Goal: Check status: Check status

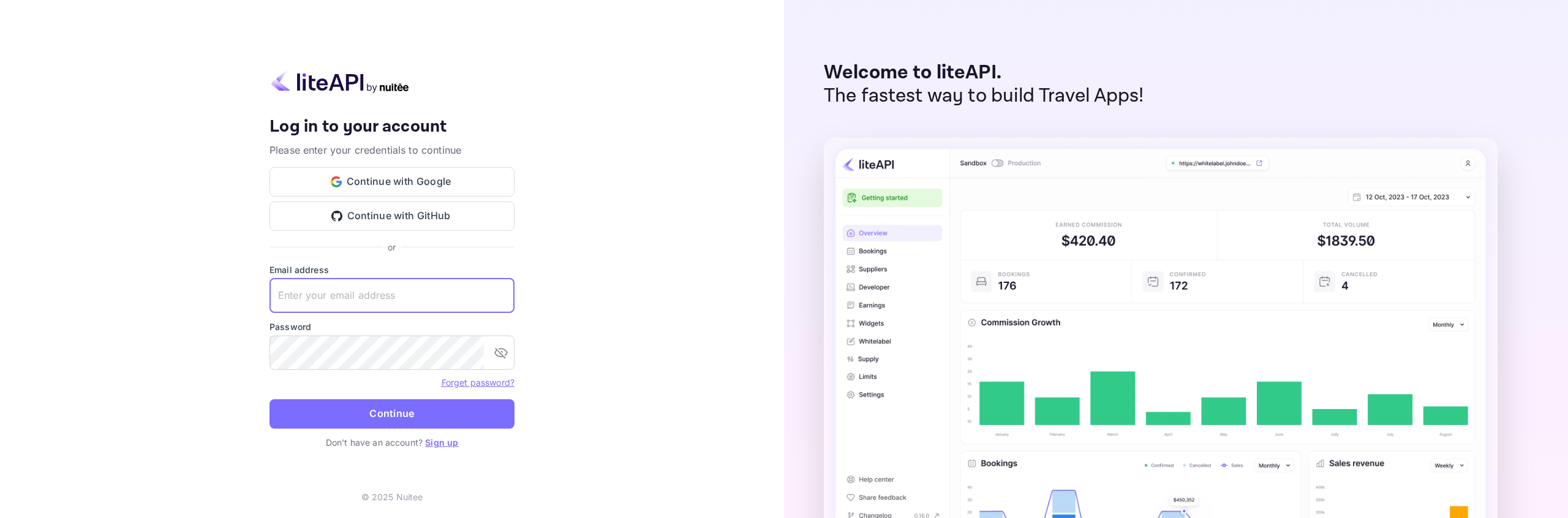
click at [392, 301] on input "text" at bounding box center [392, 295] width 245 height 34
type input "[EMAIL_ADDRESS][DOMAIN_NAME]"
click at [423, 410] on button "Continue" at bounding box center [392, 413] width 245 height 29
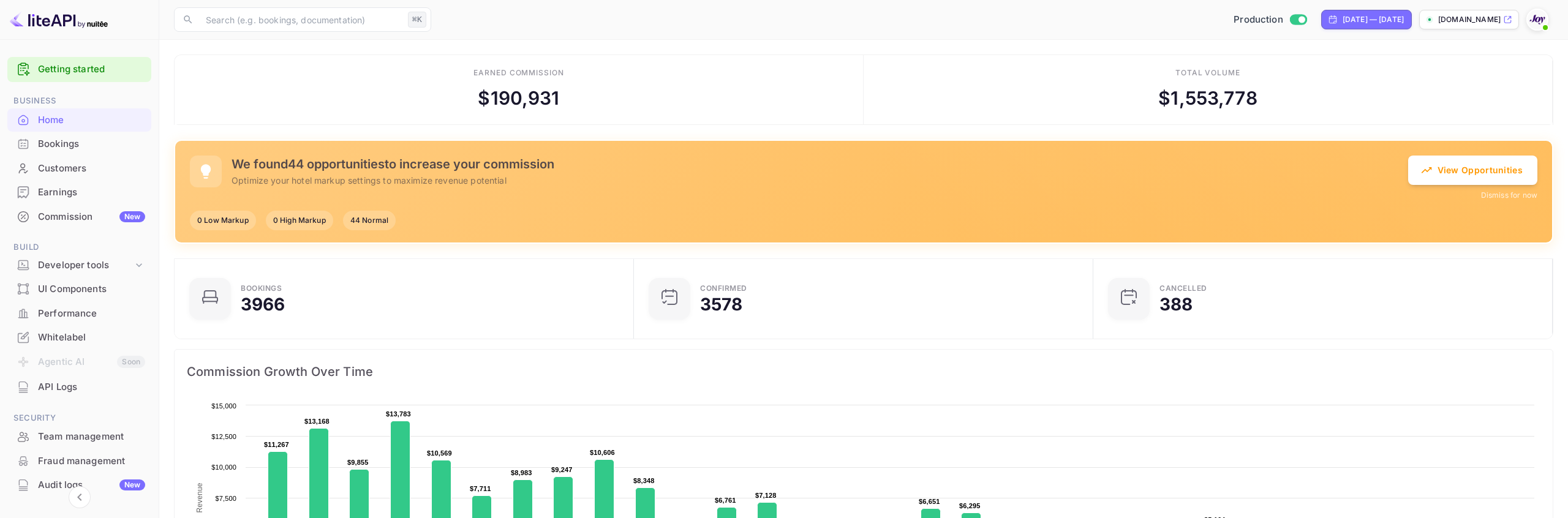
scroll to position [1, 1]
click at [99, 265] on div "Developer tools" at bounding box center [85, 265] width 95 height 14
click at [78, 306] on p "API Keys" at bounding box center [60, 305] width 36 height 13
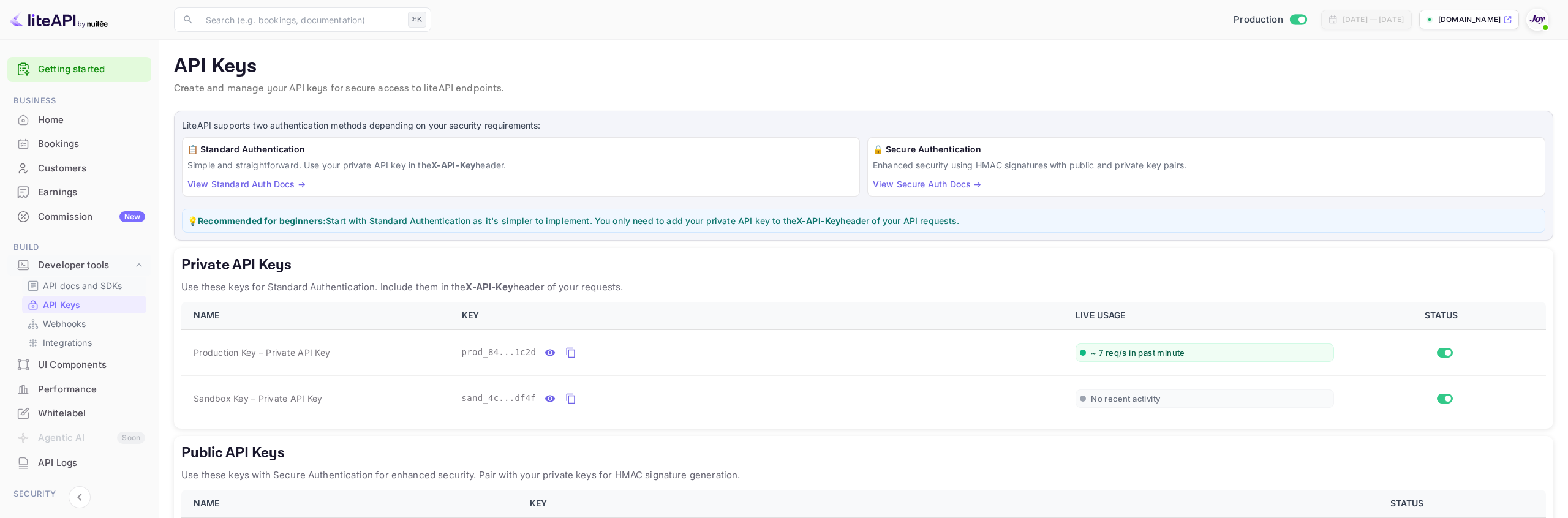
click at [91, 287] on p "API docs and SDKs" at bounding box center [83, 286] width 80 height 13
click at [1238, 90] on p "Create and manage your API keys for secure access to liteAPI endpoints." at bounding box center [863, 88] width 1379 height 14
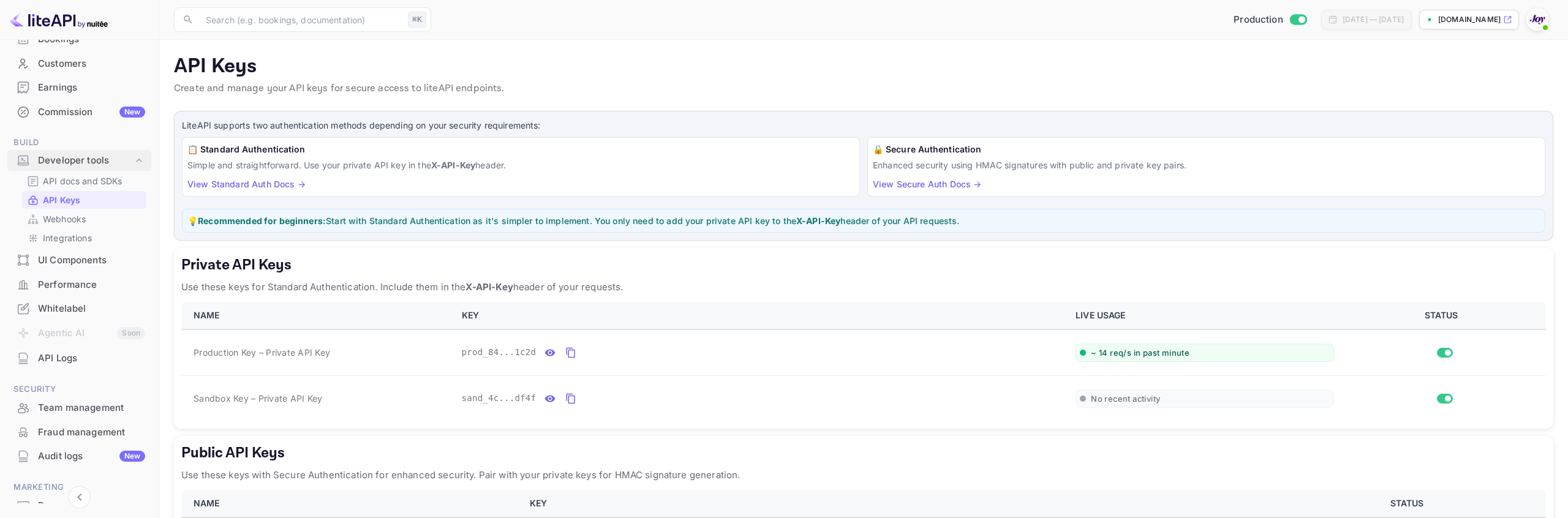
scroll to position [1, 0]
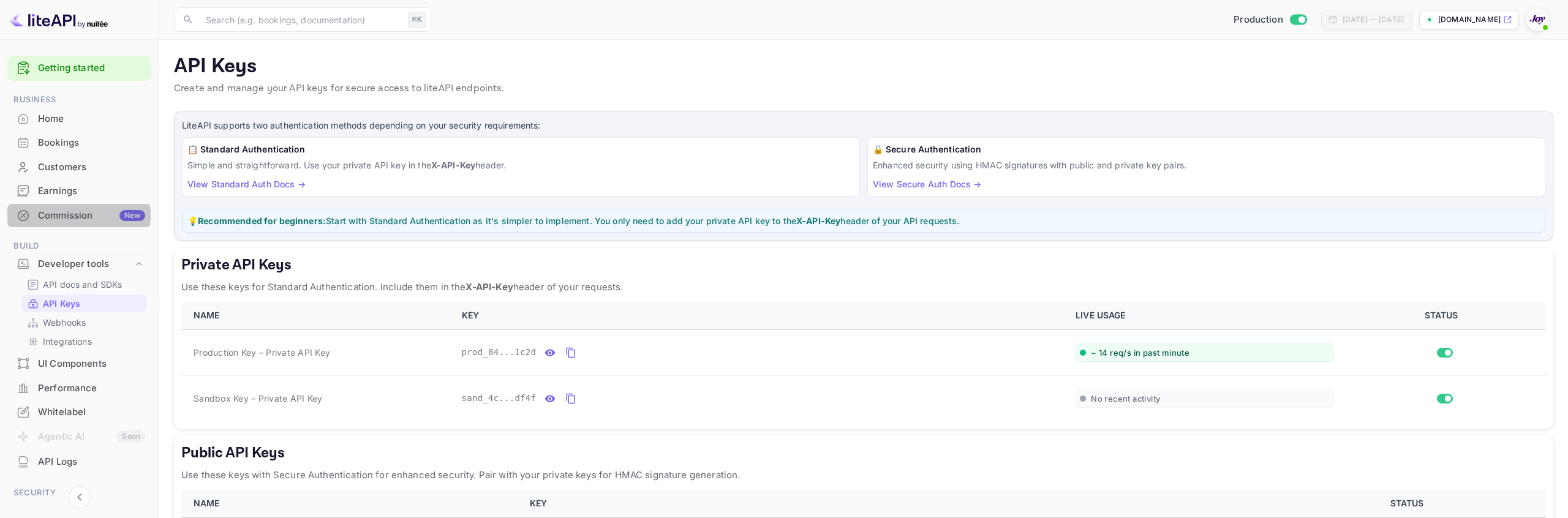
click at [66, 215] on div "Commission New" at bounding box center [92, 215] width 107 height 14
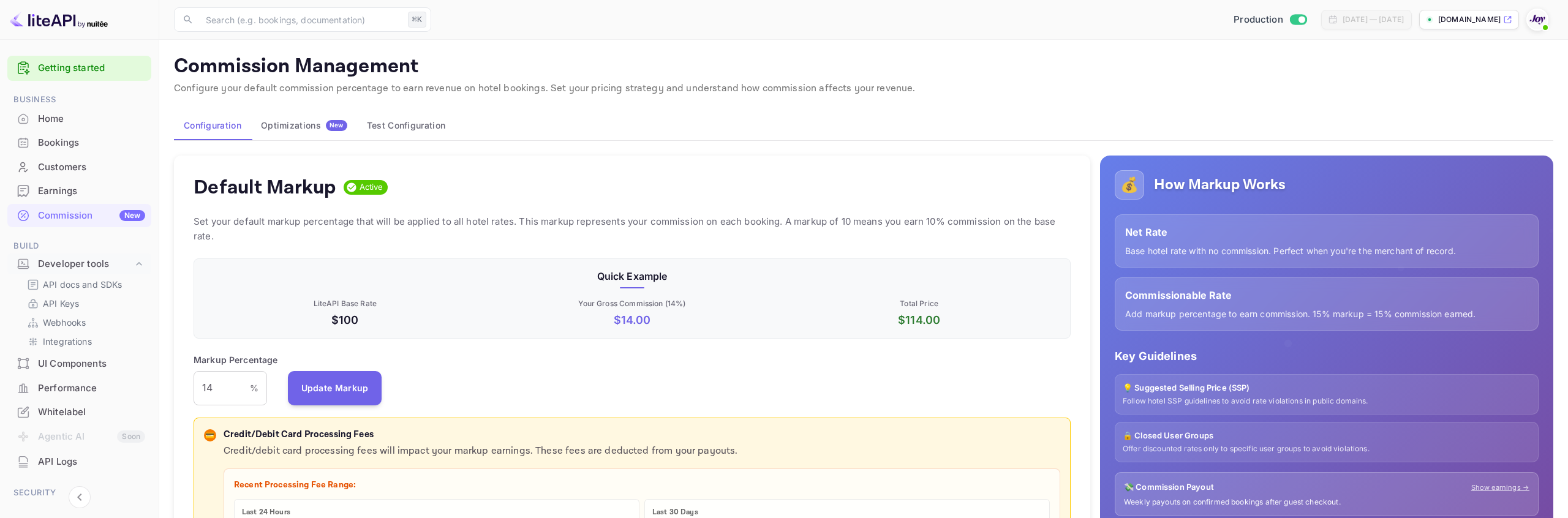
click at [88, 190] on div "Earnings" at bounding box center [92, 191] width 107 height 14
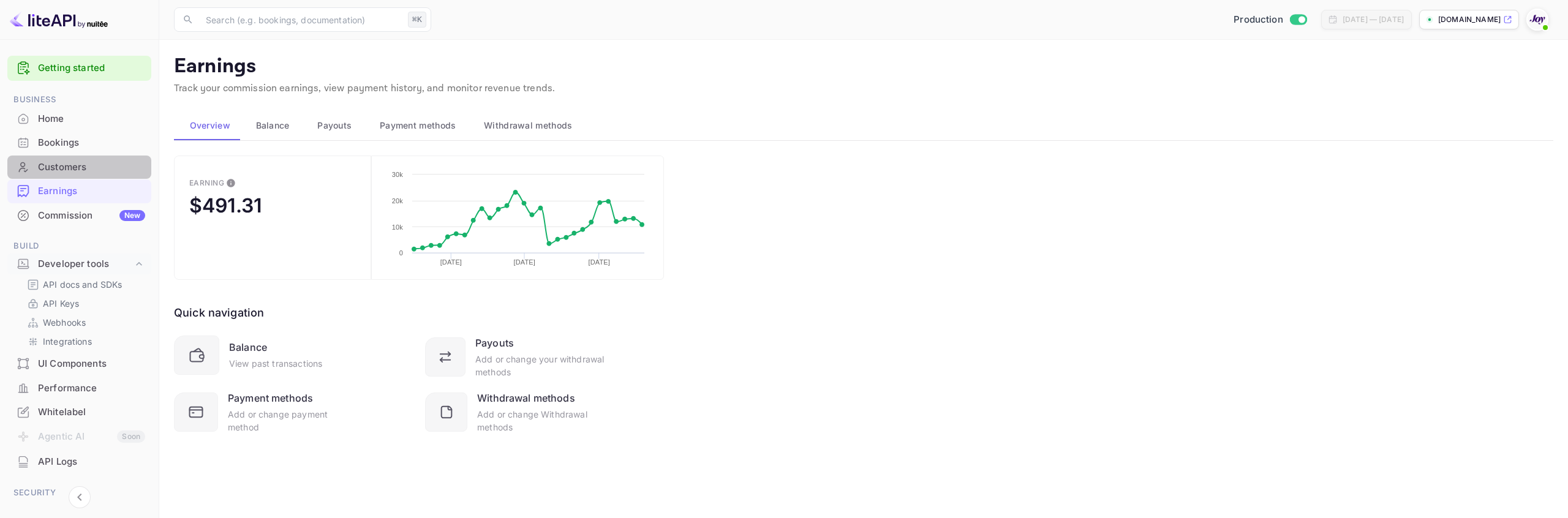
click at [87, 175] on div "Customers" at bounding box center [79, 167] width 144 height 24
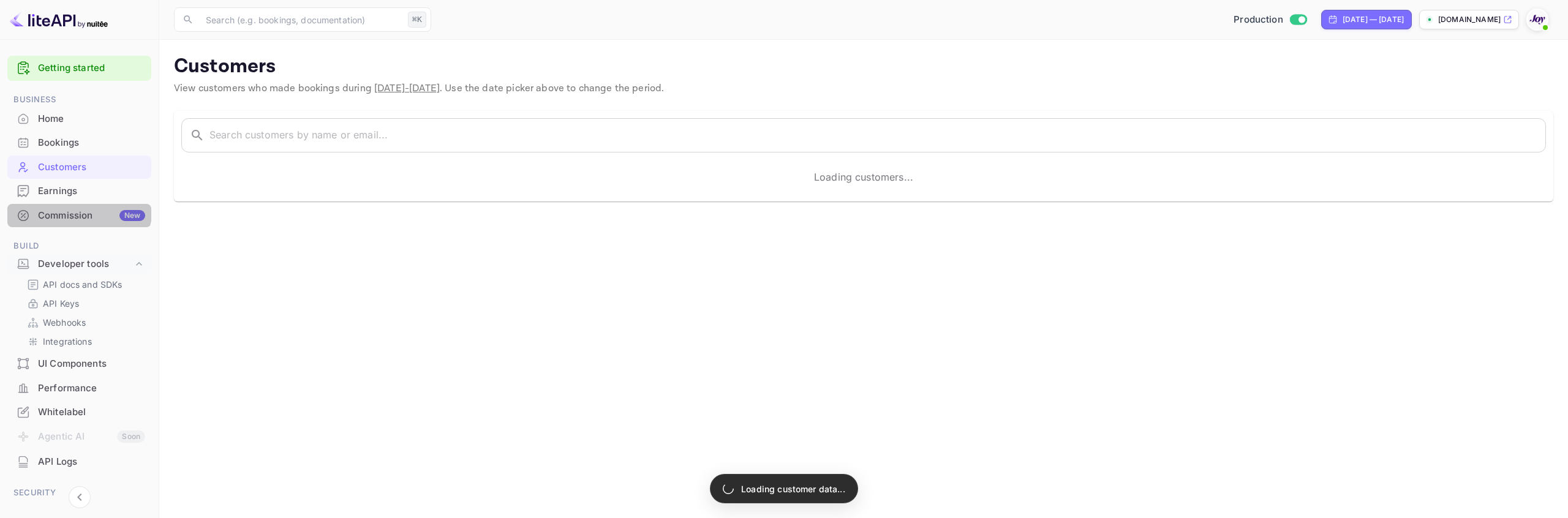
click at [77, 206] on div "Commission New" at bounding box center [79, 215] width 144 height 24
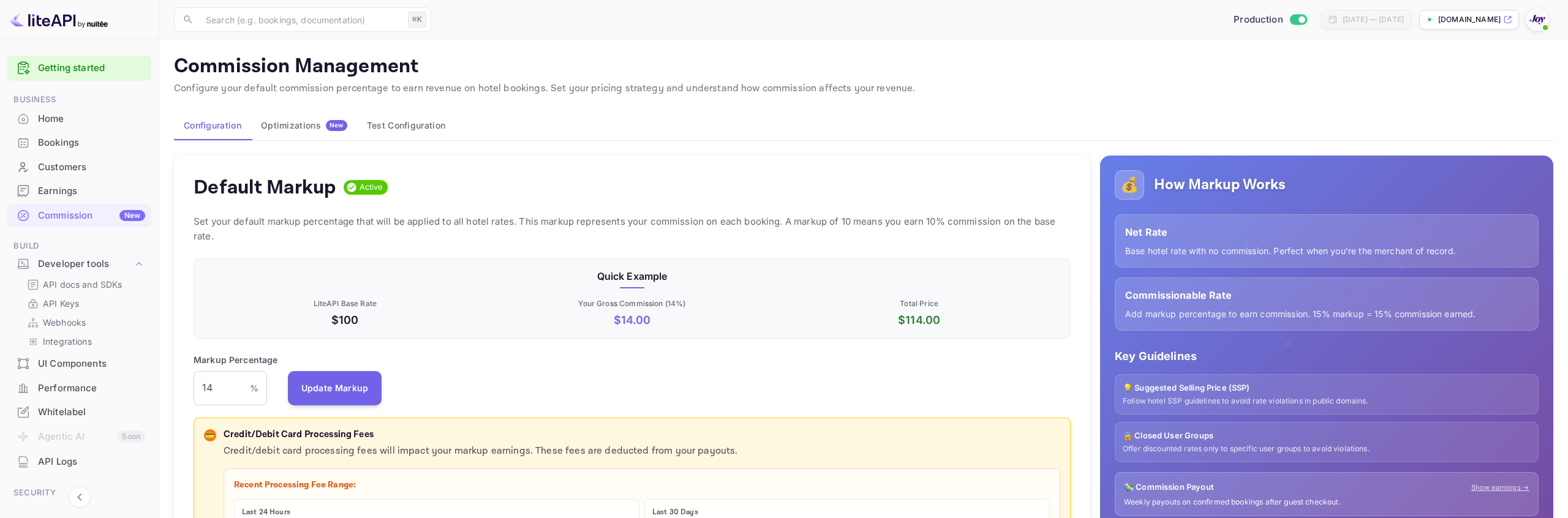
scroll to position [217, 877]
click at [512, 225] on p "Set your default markup percentage that will be applied to all hotel rates. Thi…" at bounding box center [632, 229] width 877 height 29
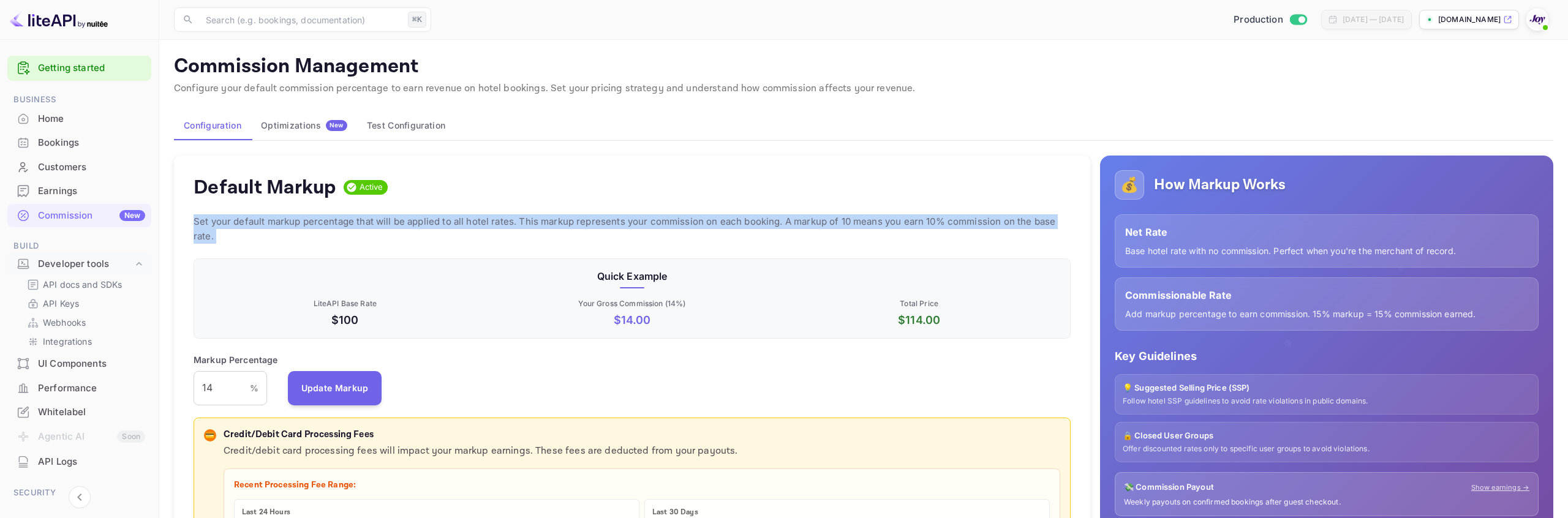
click at [512, 225] on p "Set your default markup percentage that will be applied to all hotel rates. Thi…" at bounding box center [632, 229] width 877 height 29
click at [526, 225] on p "Set your default markup percentage that will be applied to all hotel rates. Thi…" at bounding box center [632, 229] width 877 height 29
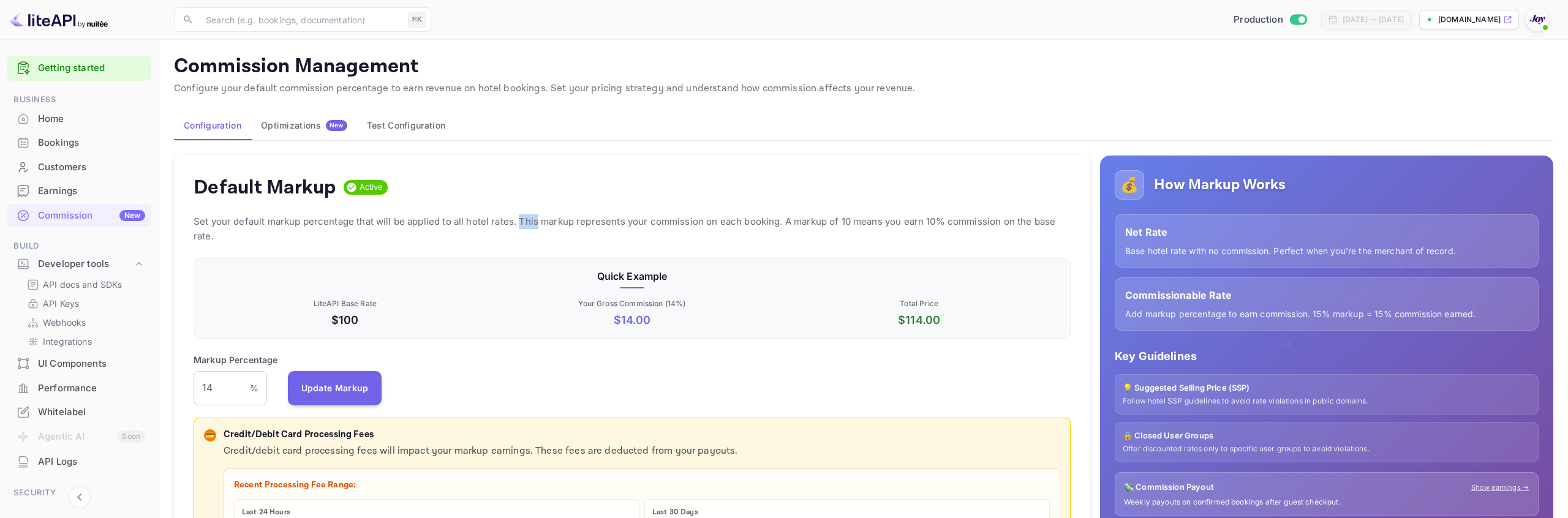
click at [526, 225] on p "Set your default markup percentage that will be applied to all hotel rates. Thi…" at bounding box center [632, 229] width 877 height 29
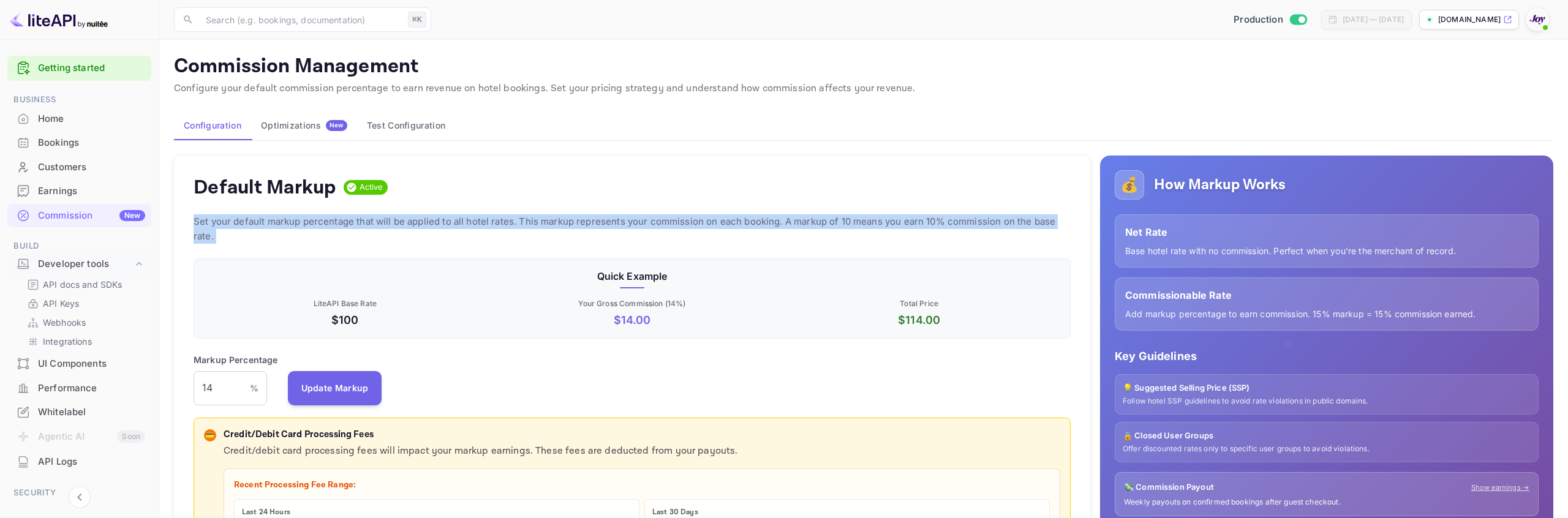
click at [526, 225] on p "Set your default markup percentage that will be applied to all hotel rates. Thi…" at bounding box center [632, 229] width 877 height 29
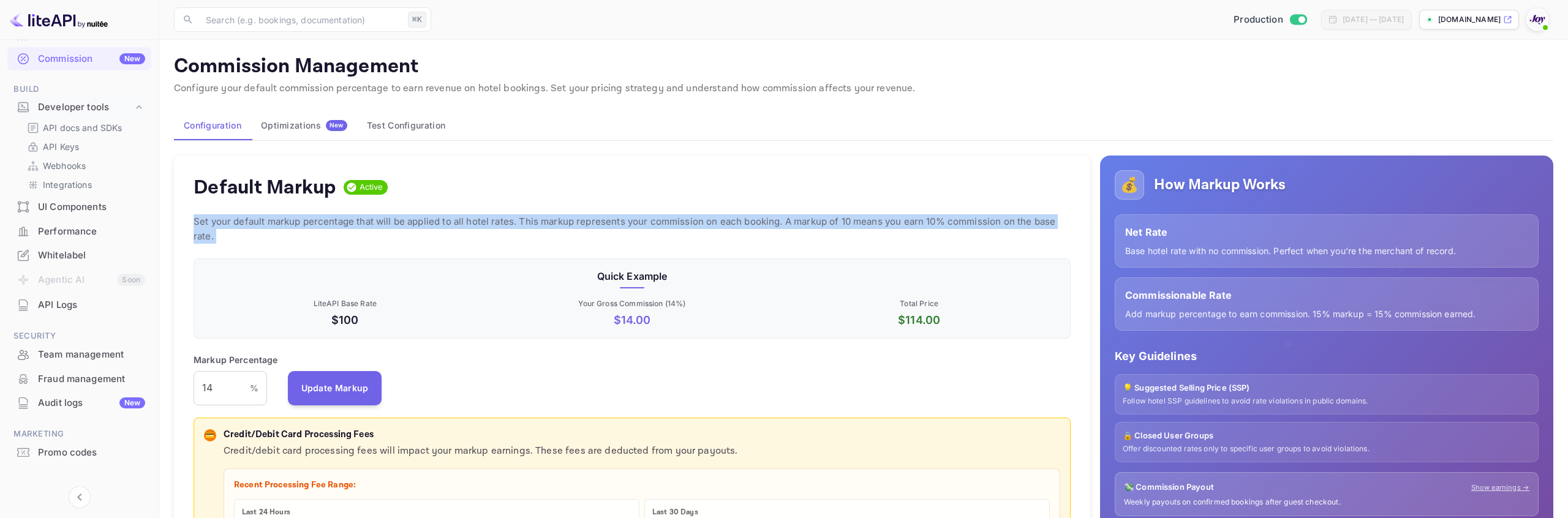
scroll to position [173, 0]
click at [70, 130] on p "API Keys" at bounding box center [60, 132] width 36 height 13
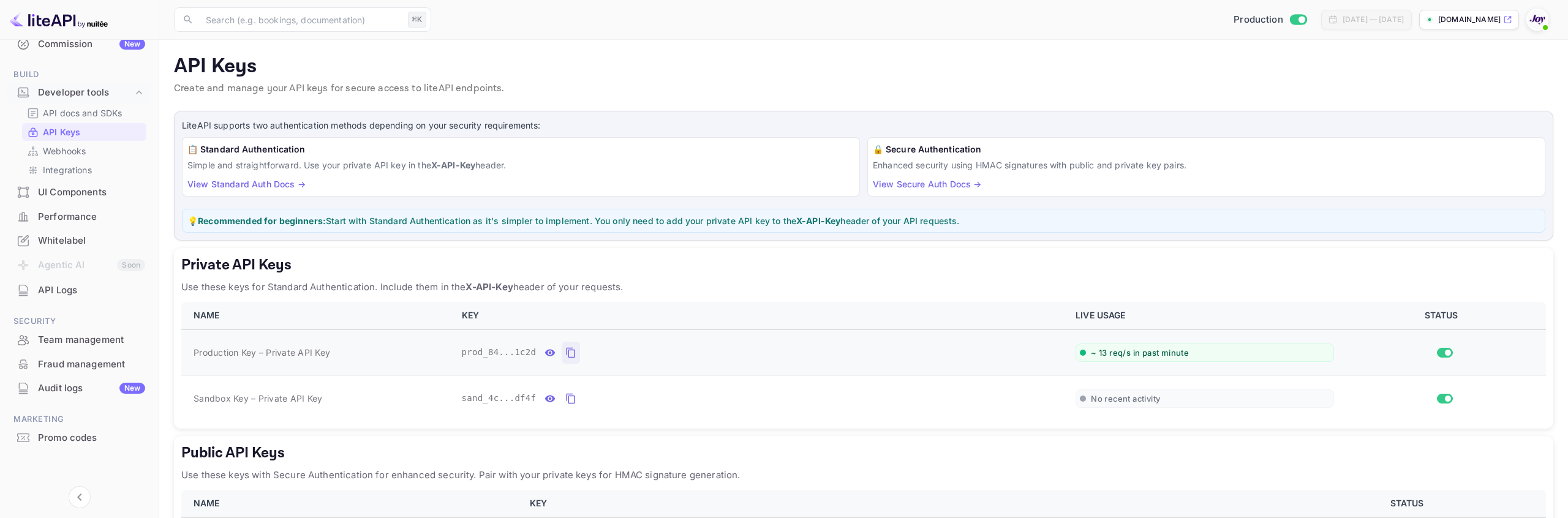
drag, startPoint x: 573, startPoint y: 358, endPoint x: 579, endPoint y: 355, distance: 6.7
click at [573, 358] on icon "private api keys table" at bounding box center [571, 352] width 11 height 14
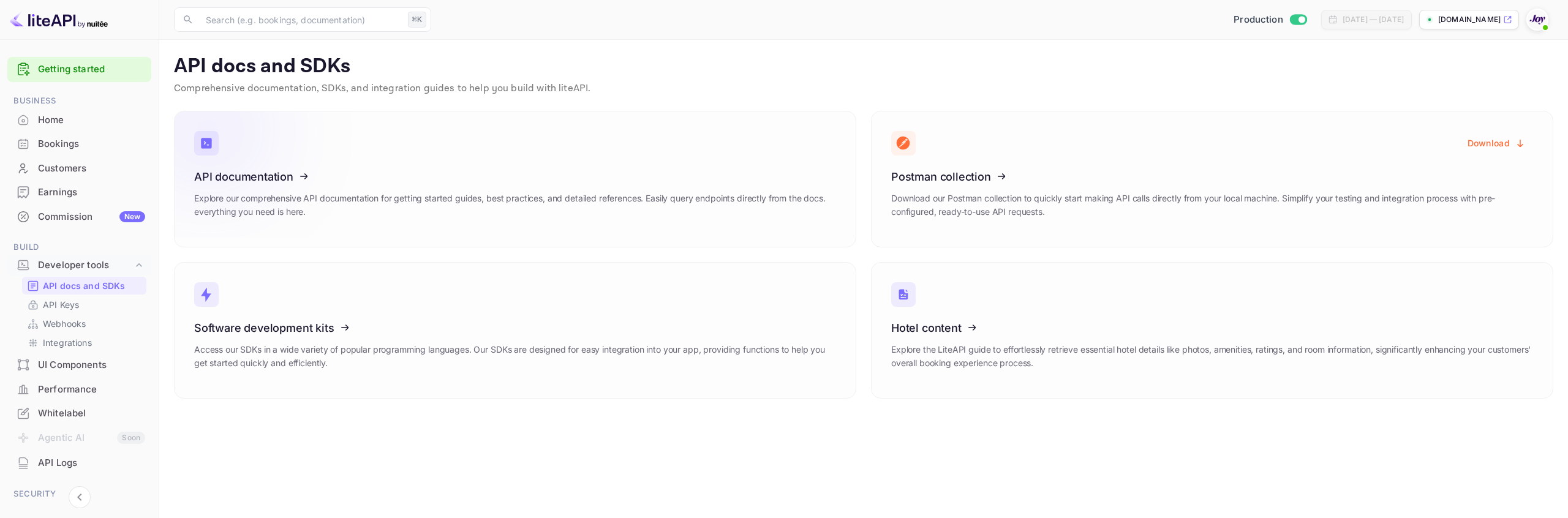
click at [306, 170] on icon at bounding box center [269, 174] width 191 height 126
click at [79, 215] on div "Commission New" at bounding box center [92, 217] width 107 height 14
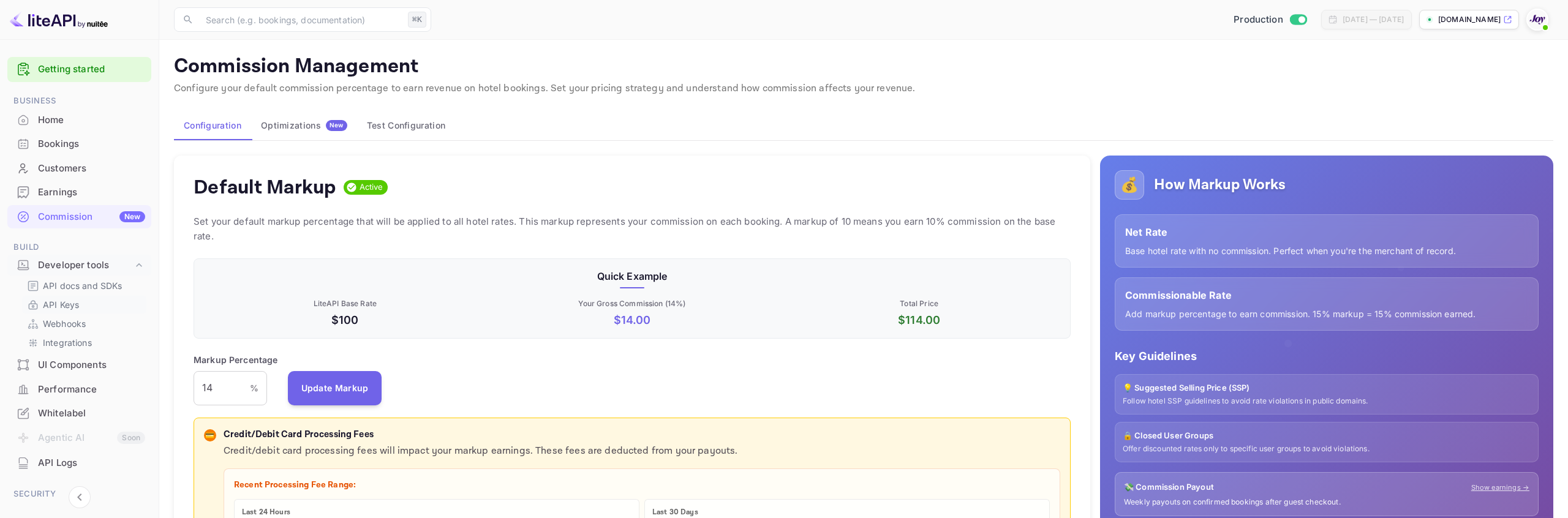
scroll to position [217, 877]
click at [81, 283] on p "API docs and SDKs" at bounding box center [83, 286] width 80 height 13
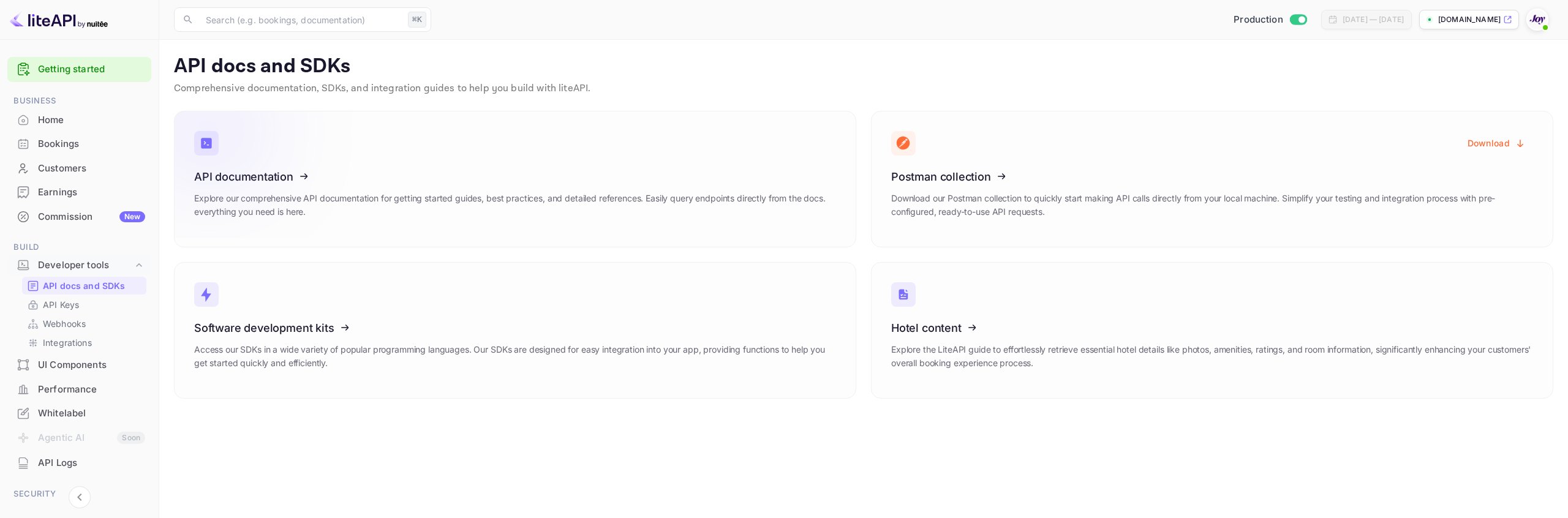
click at [302, 221] on icon at bounding box center [269, 174] width 191 height 126
click at [70, 311] on div "API Keys" at bounding box center [85, 304] width 124 height 18
click at [81, 310] on link "API Keys" at bounding box center [84, 305] width 115 height 13
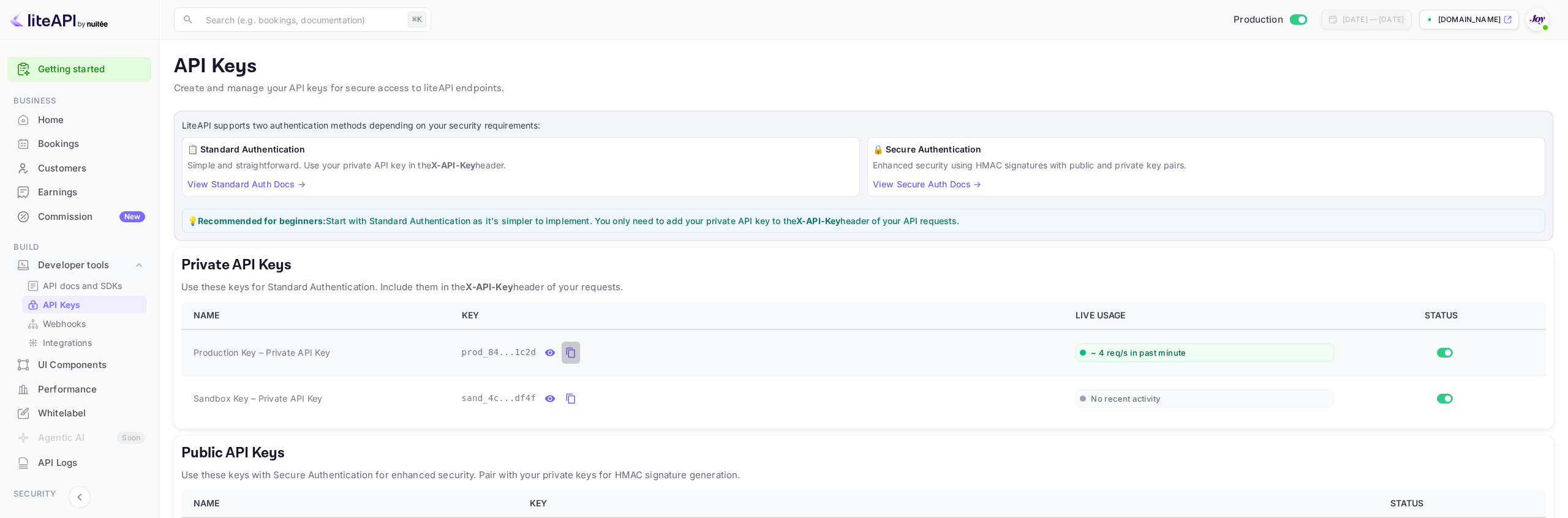
click at [574, 354] on icon "private api keys table" at bounding box center [571, 352] width 11 height 14
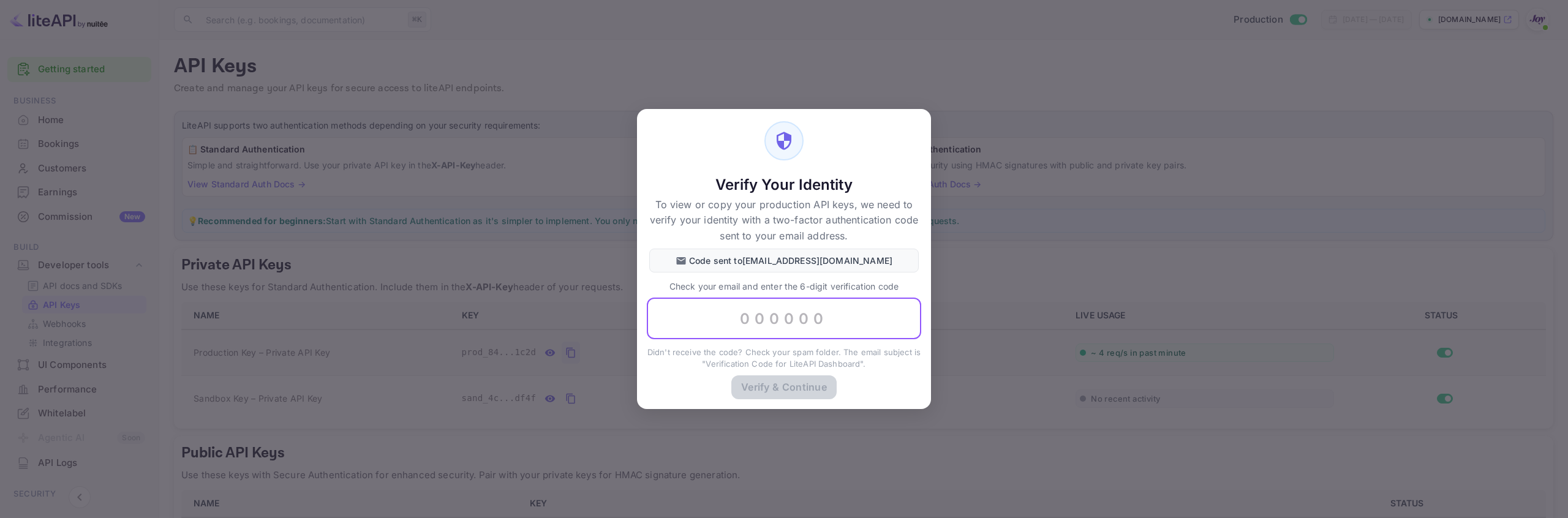
click at [832, 314] on input "text" at bounding box center [784, 318] width 275 height 42
paste input "463514"
type input "463514"
click at [796, 384] on button "Verify & Continue" at bounding box center [784, 386] width 105 height 24
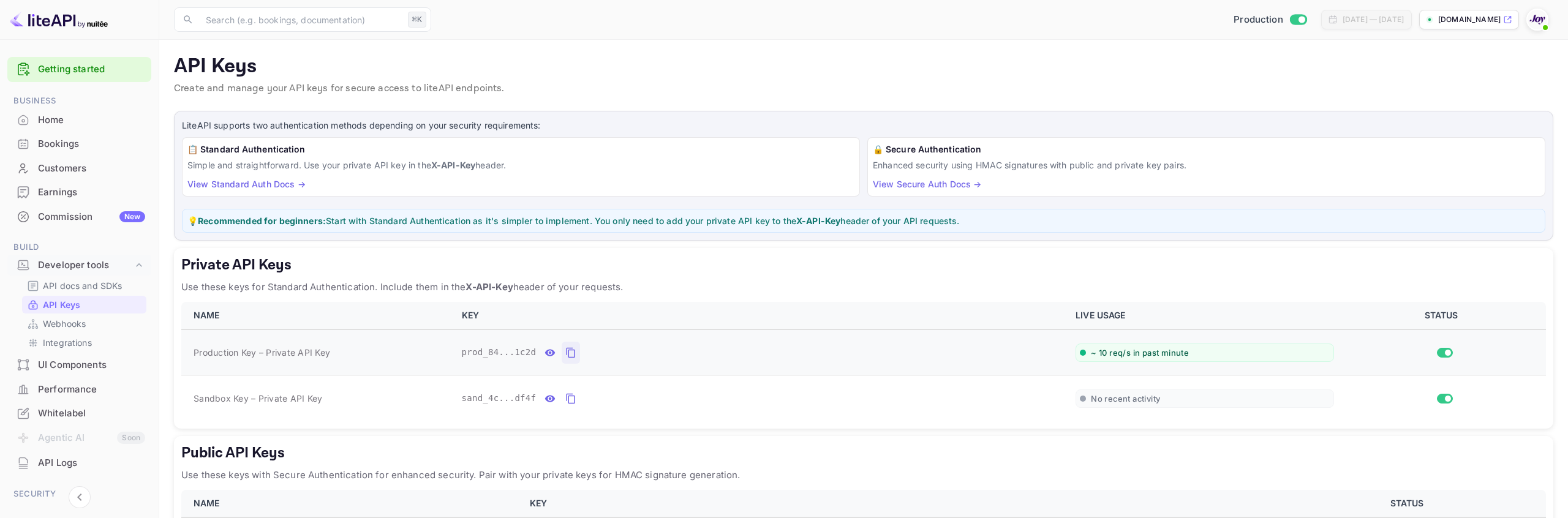
click at [60, 138] on div "Bookings" at bounding box center [92, 143] width 107 height 14
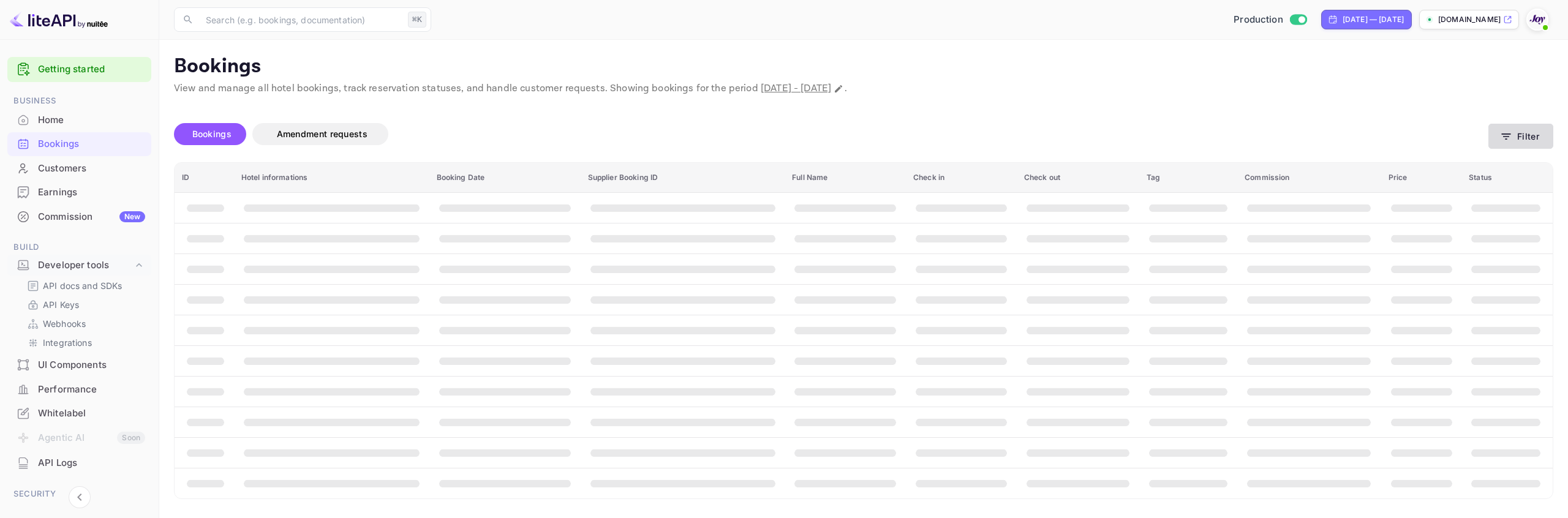
click at [1519, 136] on button "Filter" at bounding box center [1520, 136] width 65 height 25
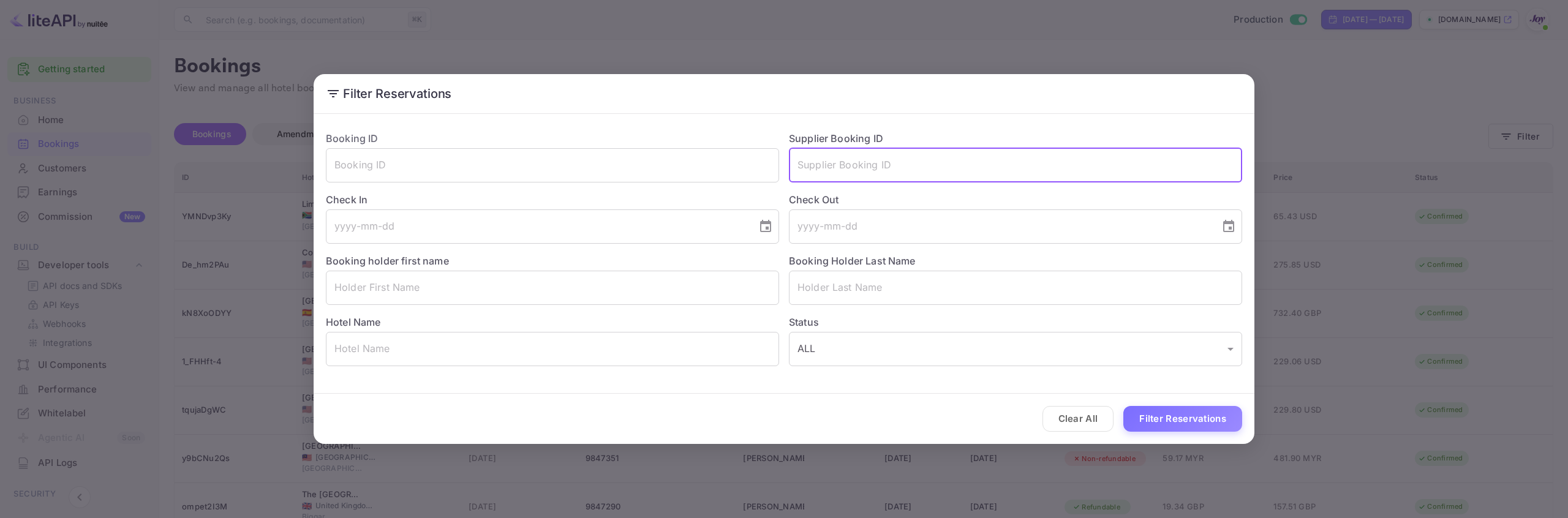
click at [862, 168] on input "text" at bounding box center [1016, 165] width 453 height 34
type input "9813321"
click at [1162, 407] on button "Filter Reservations" at bounding box center [1182, 419] width 119 height 26
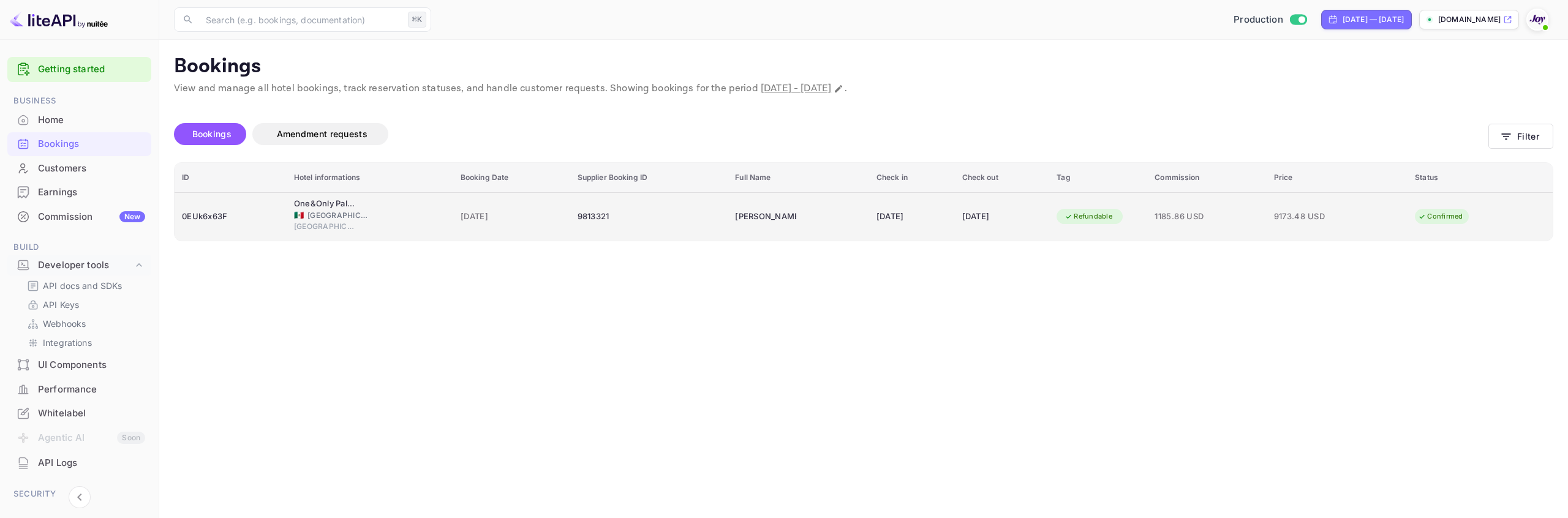
click at [908, 227] on td "[DATE]" at bounding box center [911, 217] width 86 height 48
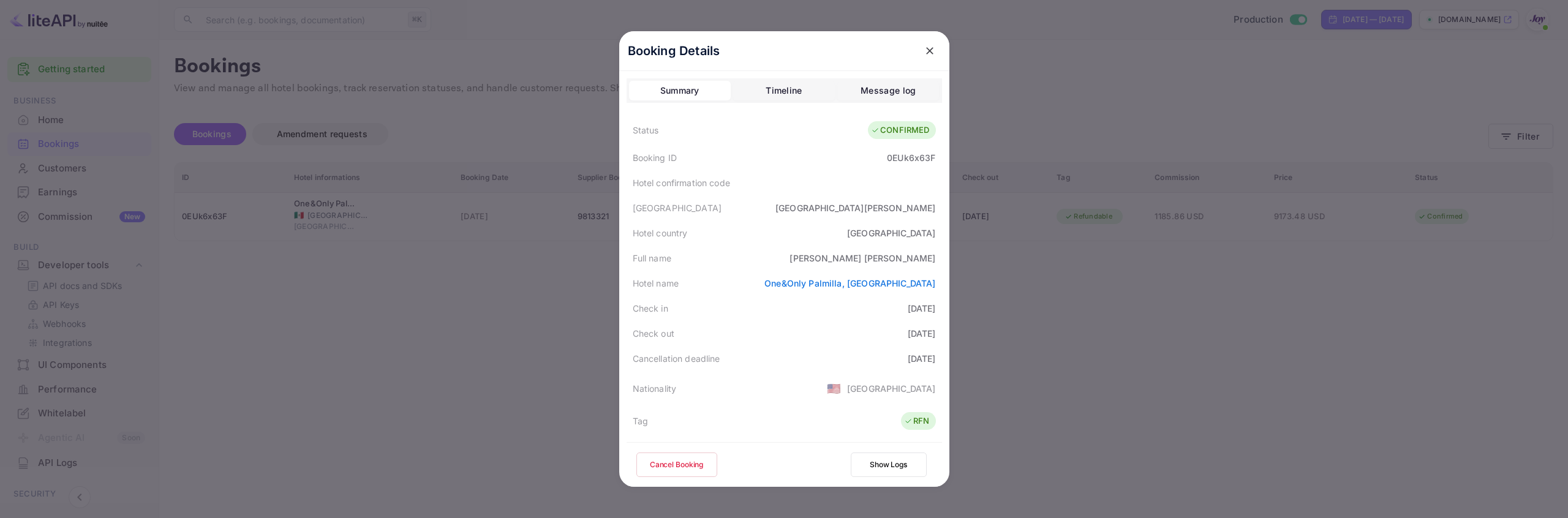
click at [791, 88] on div "Timeline" at bounding box center [783, 90] width 36 height 14
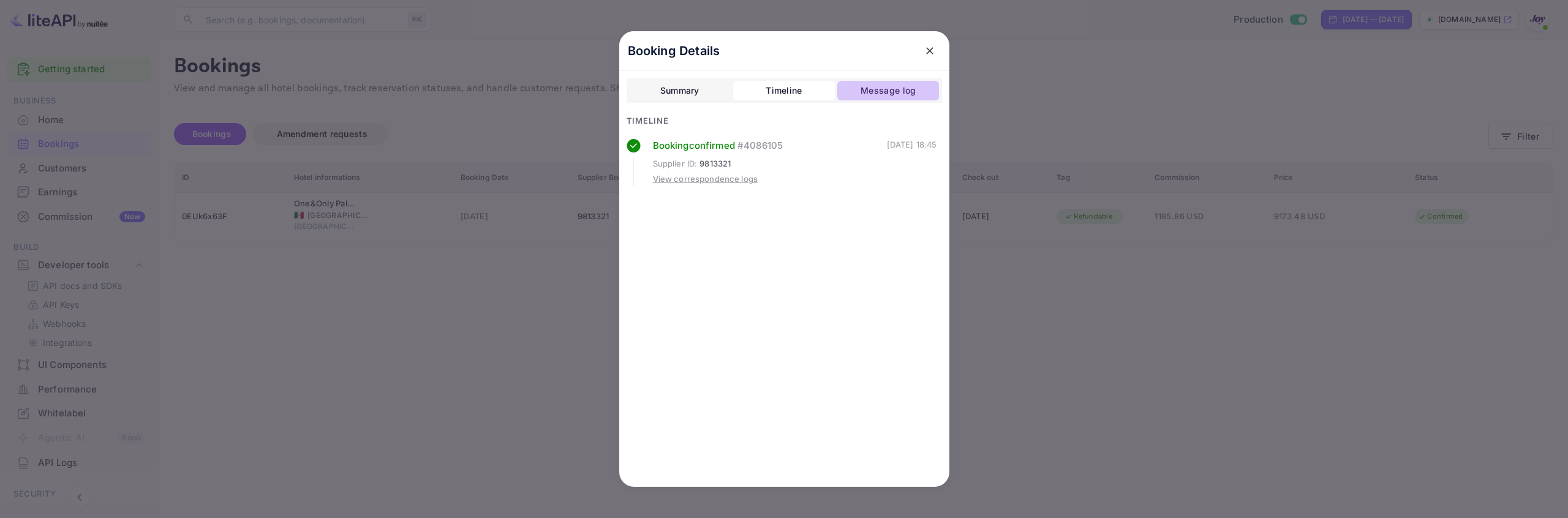
click at [875, 91] on div "Message log" at bounding box center [888, 90] width 55 height 14
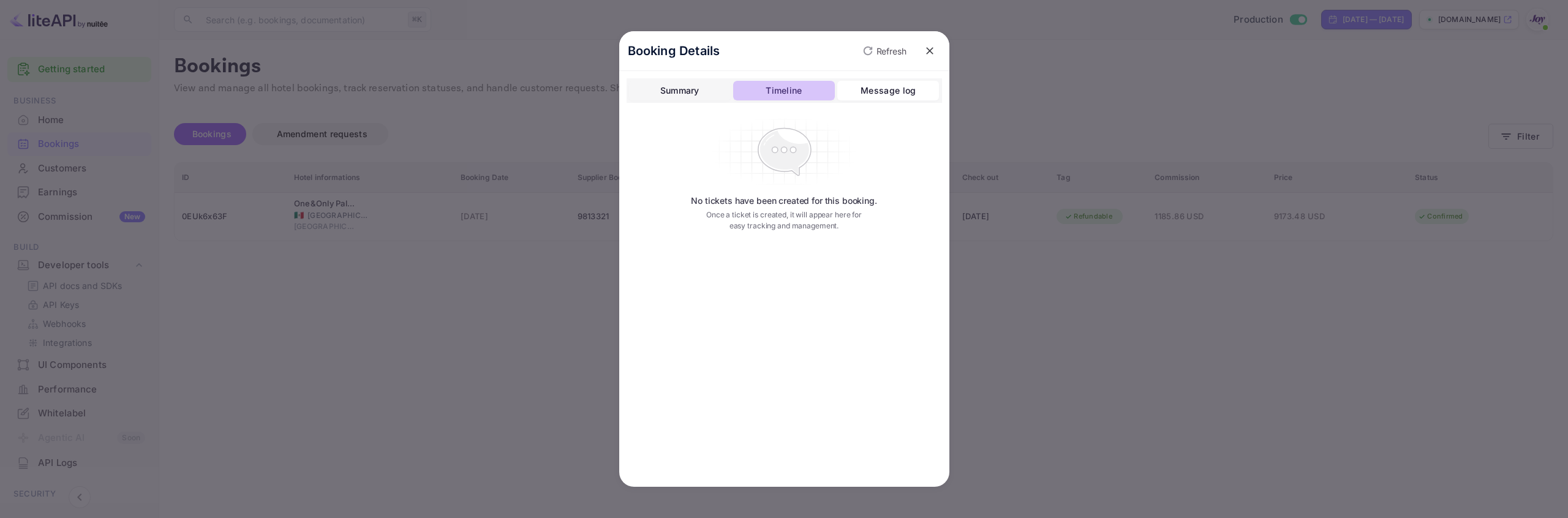
click at [771, 88] on div "Timeline" at bounding box center [783, 90] width 36 height 14
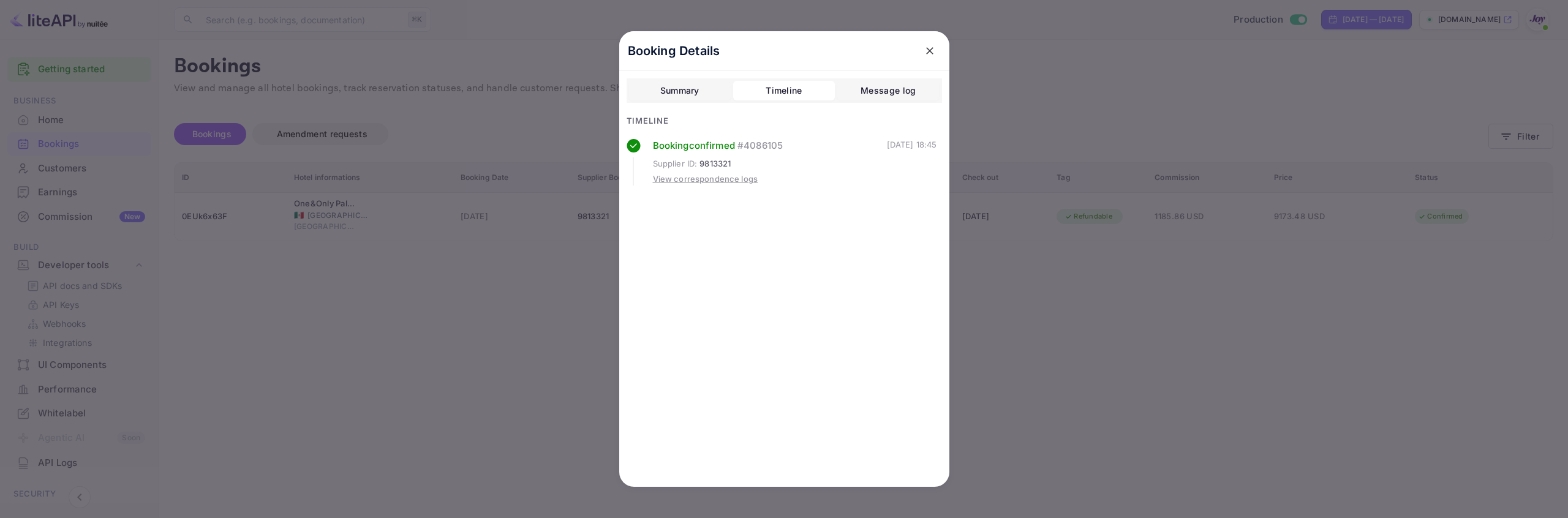
click at [702, 87] on button "Summary" at bounding box center [679, 90] width 102 height 20
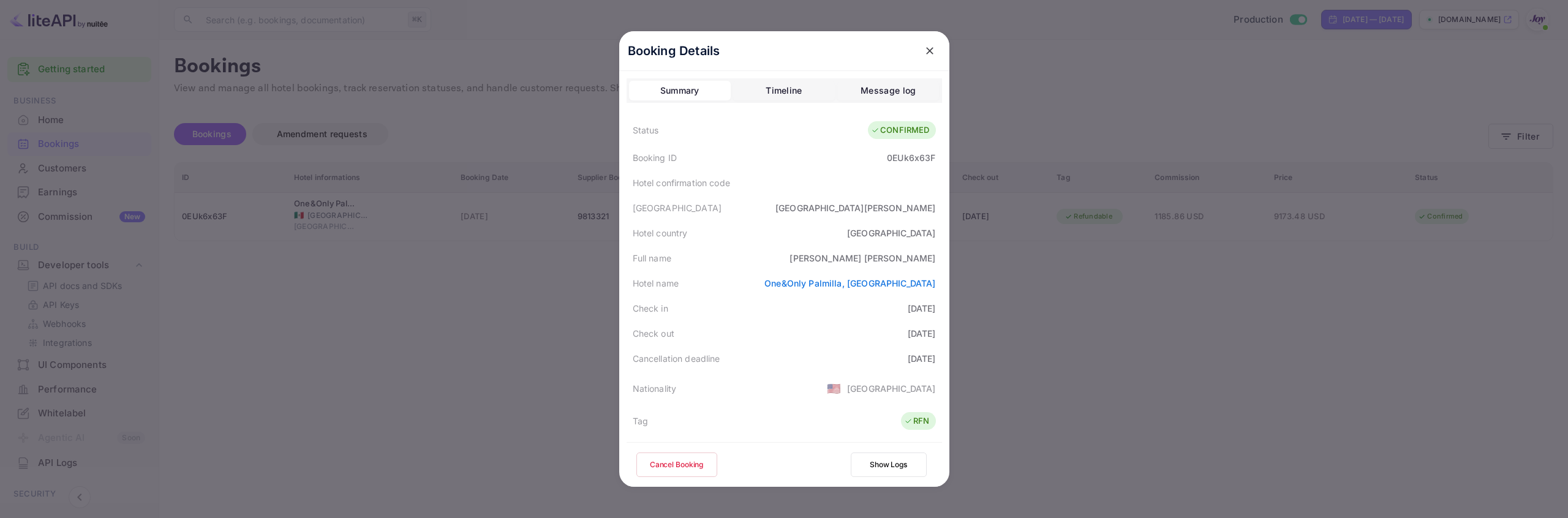
click at [928, 50] on icon "close" at bounding box center [930, 50] width 12 height 12
